Goal: Transaction & Acquisition: Purchase product/service

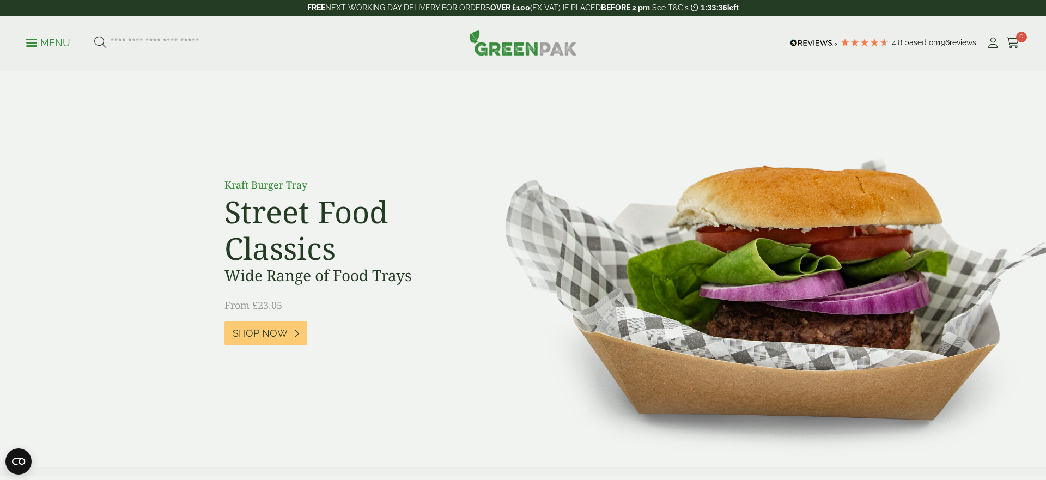
click at [35, 51] on ul "Menu" at bounding box center [159, 43] width 266 height 23
click at [29, 35] on ul "Menu" at bounding box center [159, 43] width 266 height 23
click at [29, 37] on p "Menu" at bounding box center [48, 43] width 44 height 13
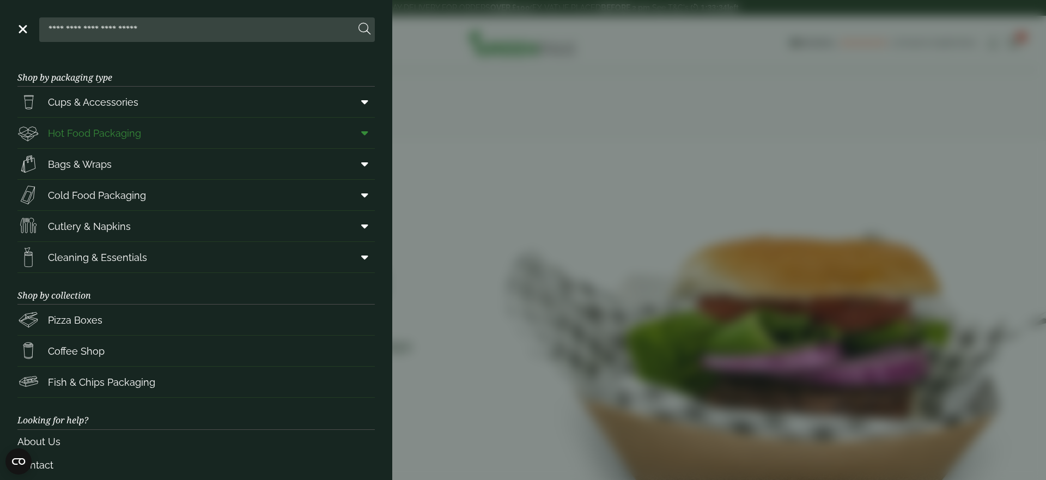
click at [146, 128] on link "Hot Food Packaging" at bounding box center [196, 133] width 358 height 31
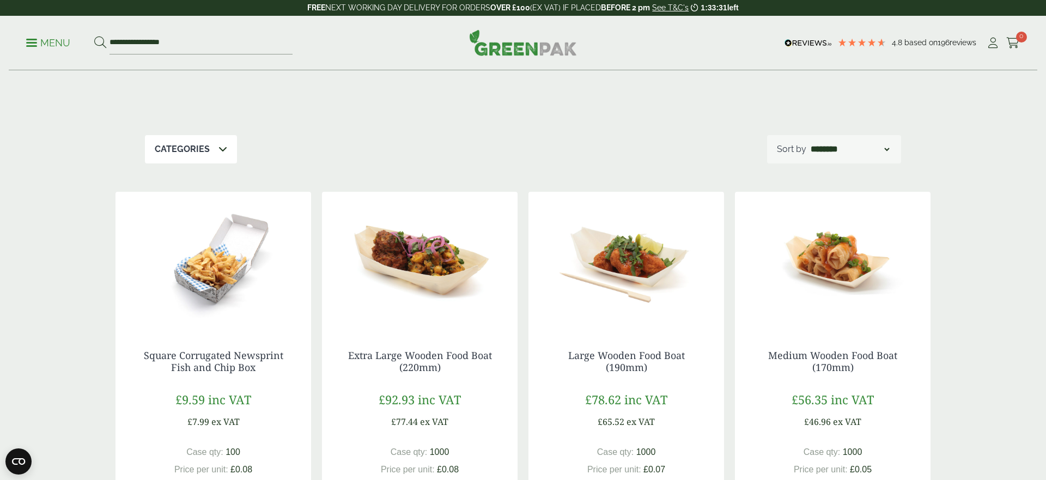
scroll to position [299, 0]
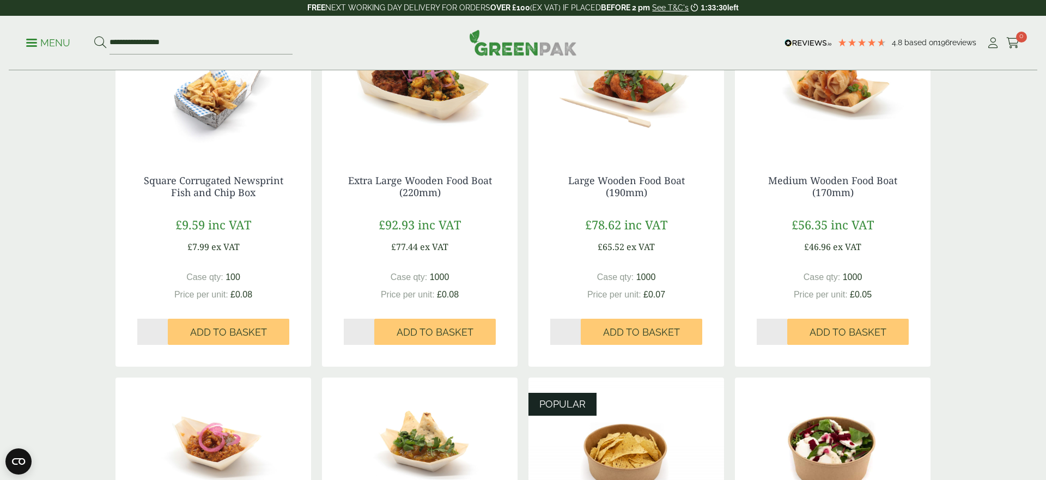
click at [213, 146] on img at bounding box center [214, 85] width 196 height 136
click at [435, 107] on img at bounding box center [420, 85] width 196 height 136
